Goal: Check status: Check status

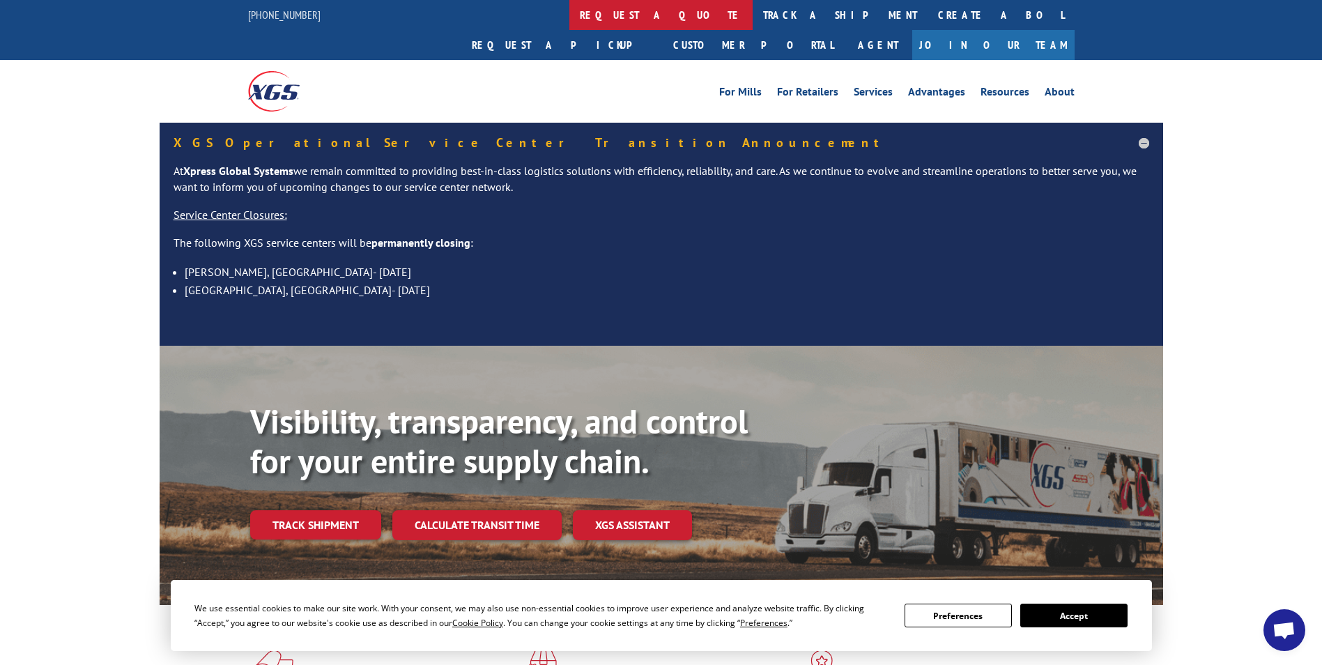
click at [569, 19] on link "request a quote" at bounding box center [660, 15] width 183 height 30
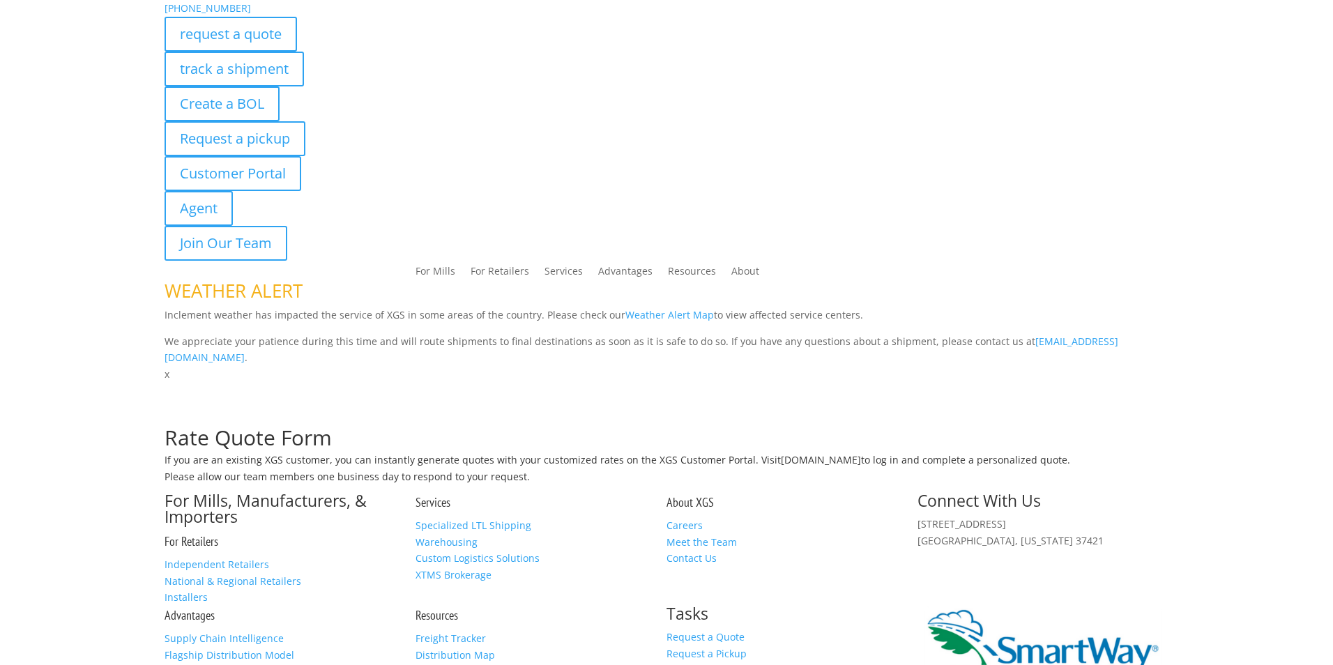
click at [625, 17] on div "request a quote" at bounding box center [666, 34] width 1004 height 35
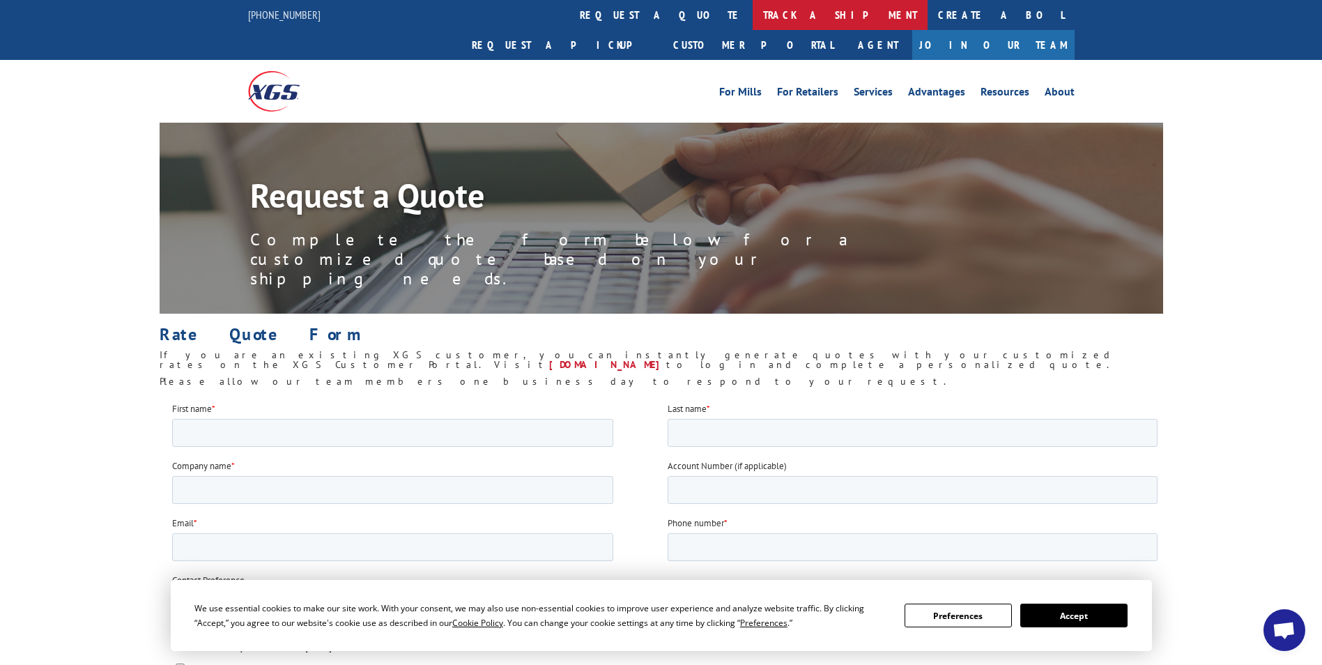
click at [753, 14] on link "track a shipment" at bounding box center [840, 15] width 175 height 30
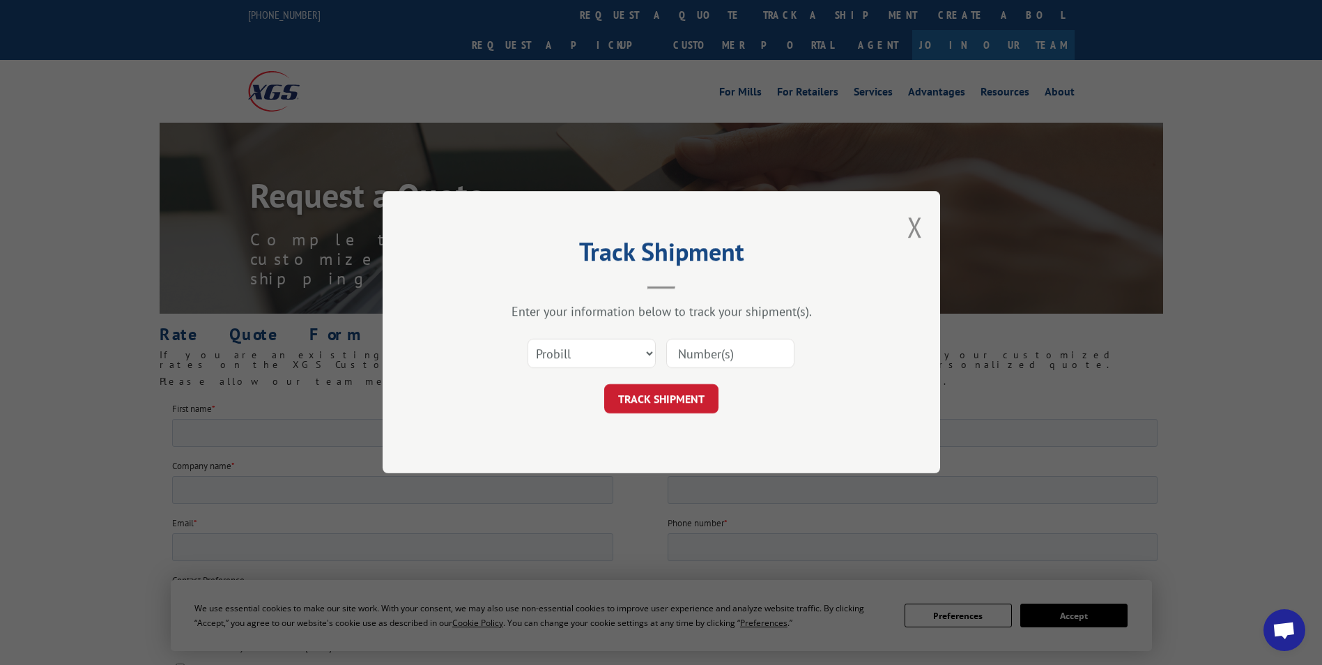
click at [740, 350] on input at bounding box center [730, 353] width 128 height 29
paste input "17550333"
type input "17550333"
click button "TRACK SHIPMENT" at bounding box center [661, 399] width 114 height 29
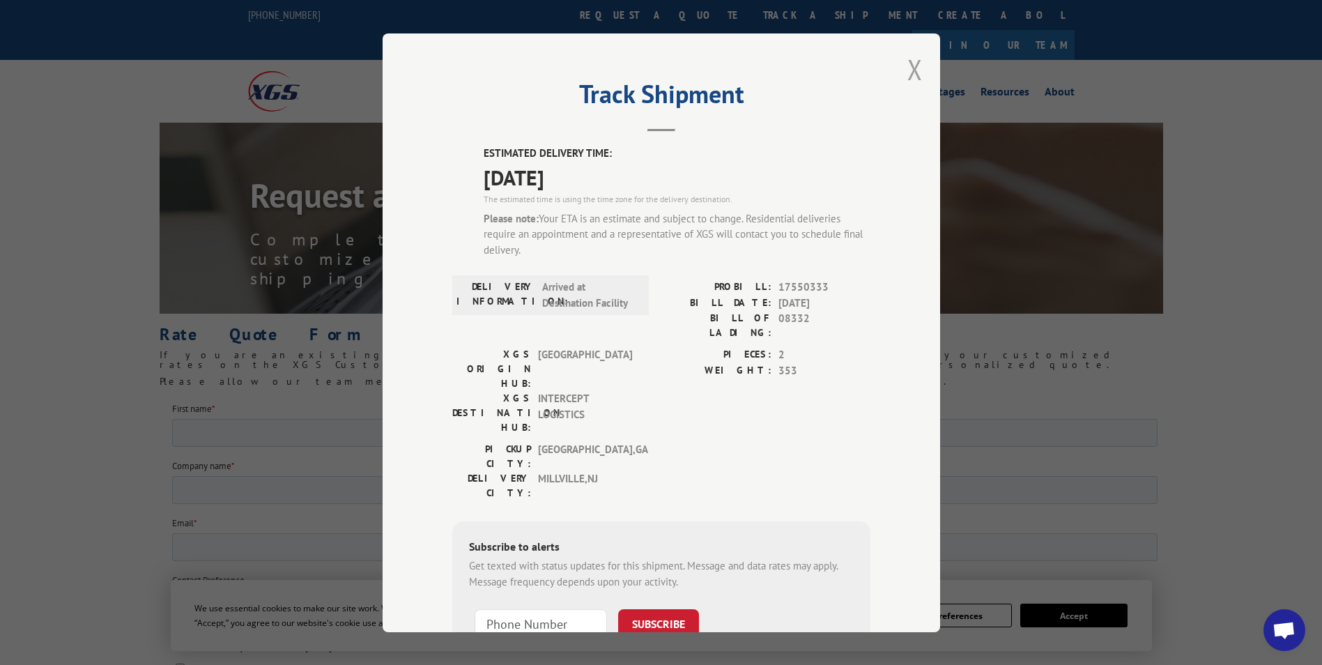
click at [907, 70] on button "Close modal" at bounding box center [914, 69] width 15 height 37
